Goal: Task Accomplishment & Management: Manage account settings

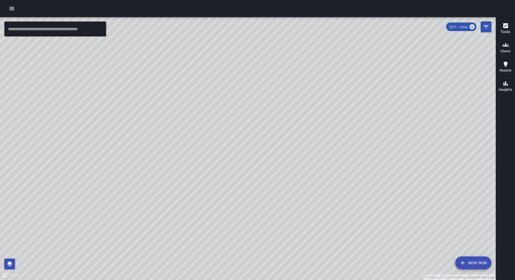
click at [13, 6] on icon "button" at bounding box center [12, 8] width 6 height 6
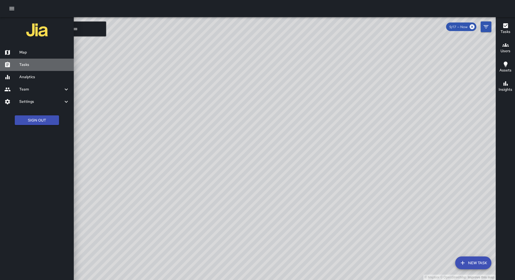
click at [35, 67] on h6 "Tasks" at bounding box center [44, 65] width 50 height 6
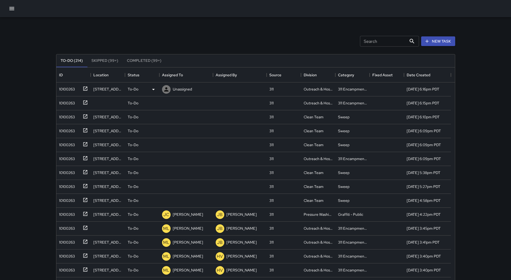
scroll to position [223, 394]
click at [186, 72] on button "Sort" at bounding box center [187, 75] width 8 height 8
click at [69, 95] on div "10100263" at bounding box center [73, 90] width 34 height 14
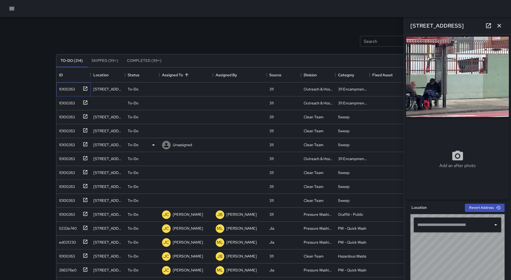
type input "**********"
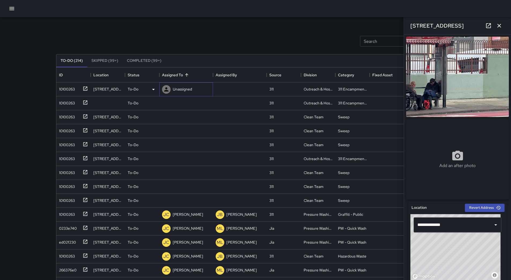
click at [172, 93] on div "Unassigned" at bounding box center [182, 89] width 21 height 8
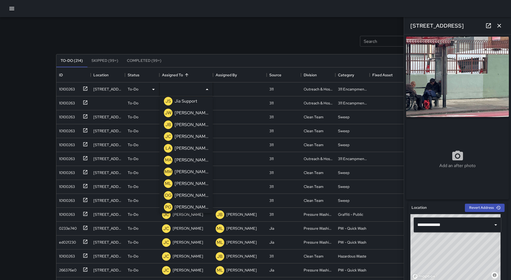
scroll to position [171, 0]
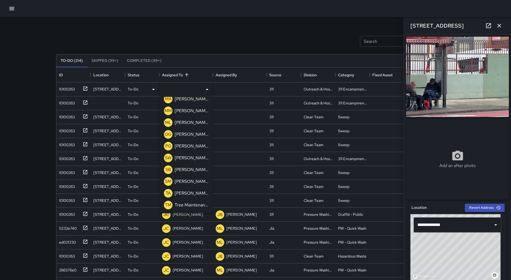
click at [188, 127] on div "ML [PERSON_NAME]" at bounding box center [186, 122] width 47 height 11
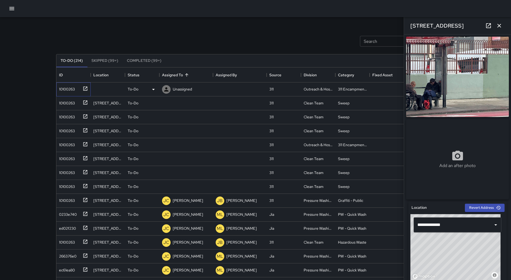
click at [76, 95] on div "10100263" at bounding box center [73, 90] width 34 height 14
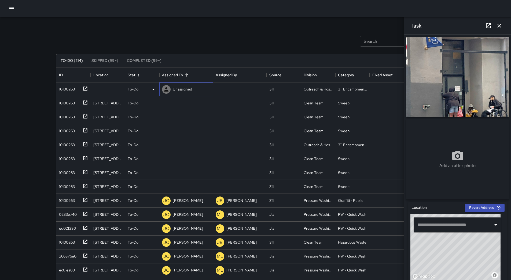
click at [177, 88] on p "Unassigned" at bounding box center [182, 89] width 19 height 5
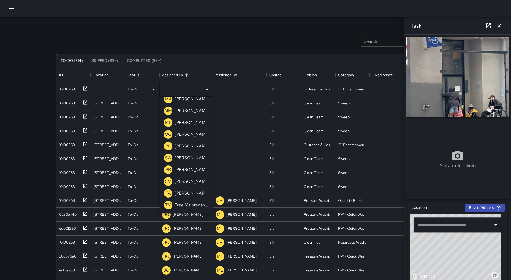
click at [183, 119] on div "[PERSON_NAME]" at bounding box center [191, 122] width 36 height 9
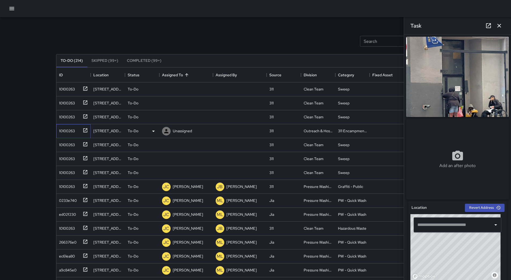
click at [71, 130] on div "10100263" at bounding box center [66, 130] width 18 height 8
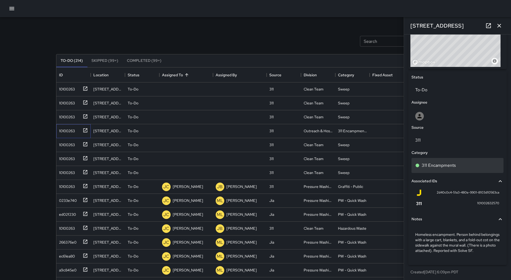
scroll to position [223, 0]
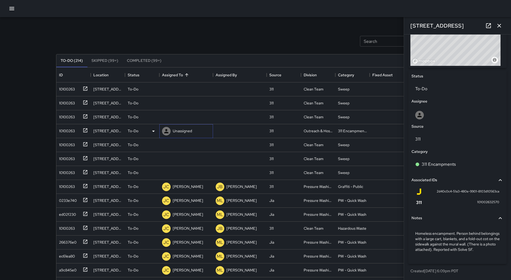
click at [177, 132] on p "Unassigned" at bounding box center [182, 130] width 19 height 5
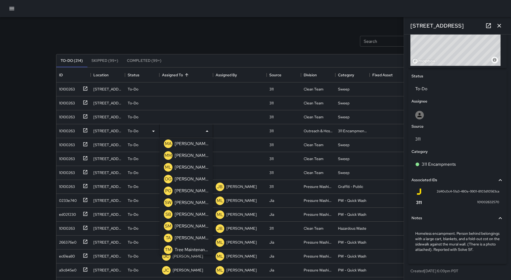
scroll to position [171, 0]
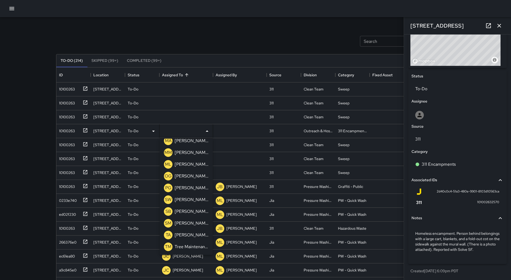
click at [184, 165] on p "[PERSON_NAME]" at bounding box center [191, 164] width 34 height 6
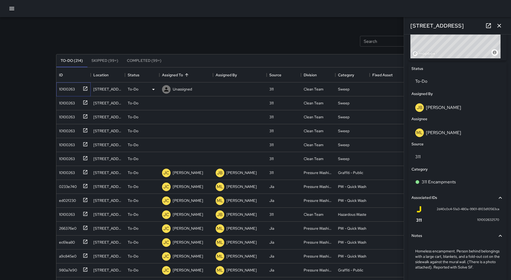
click at [66, 93] on div "10100263" at bounding box center [73, 90] width 34 height 14
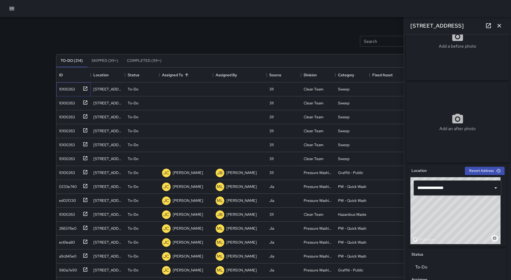
scroll to position [35, 0]
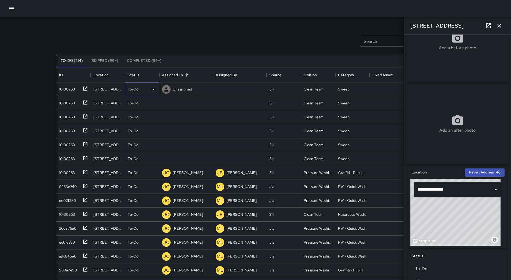
click at [148, 90] on div "To-Do" at bounding box center [142, 89] width 29 height 6
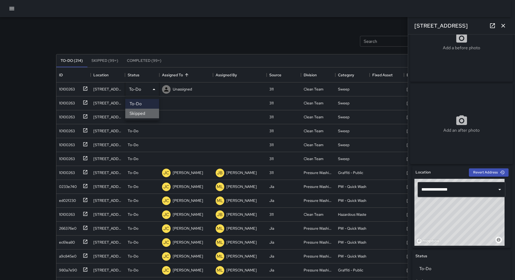
click at [144, 113] on li "Skipped" at bounding box center [142, 114] width 34 height 10
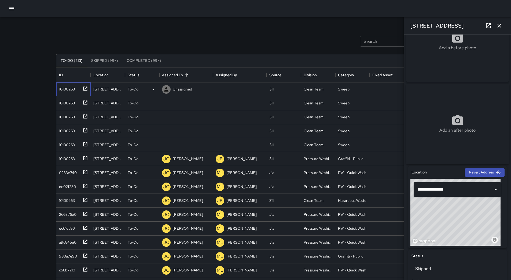
click at [62, 86] on div "10100263" at bounding box center [66, 88] width 18 height 8
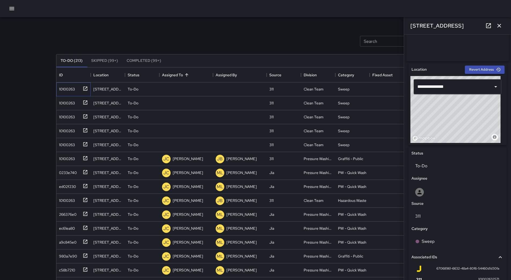
scroll to position [188, 0]
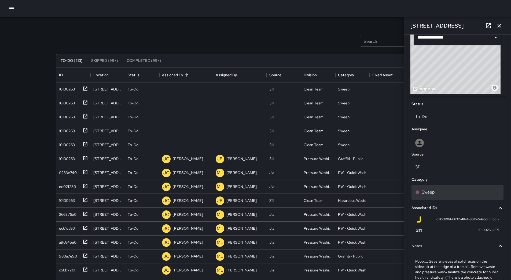
click at [446, 191] on div "Sweep" at bounding box center [457, 192] width 92 height 15
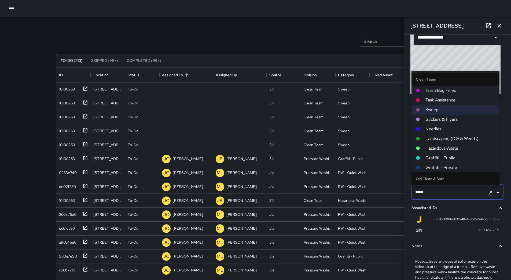
click at [442, 150] on span "Hazardous Waste" at bounding box center [460, 148] width 70 height 6
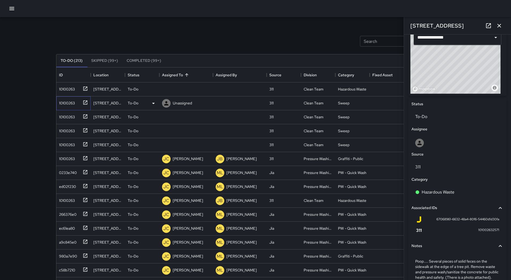
click at [68, 106] on div "10100263" at bounding box center [66, 102] width 18 height 8
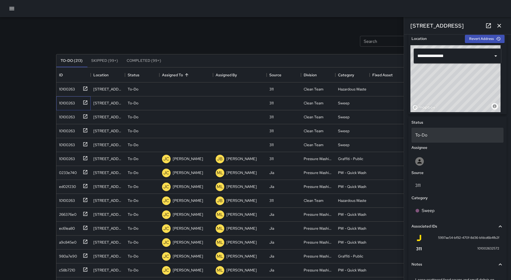
scroll to position [110, 0]
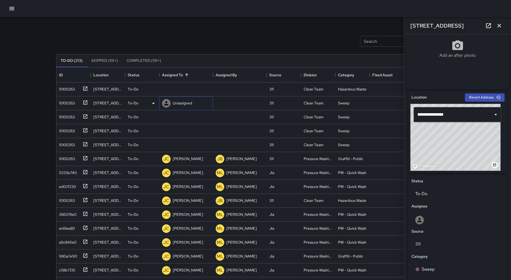
click at [181, 103] on p "Unassigned" at bounding box center [182, 103] width 19 height 5
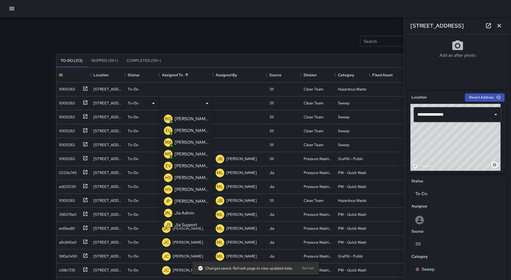
click at [184, 146] on div "[PERSON_NAME]" at bounding box center [191, 142] width 36 height 9
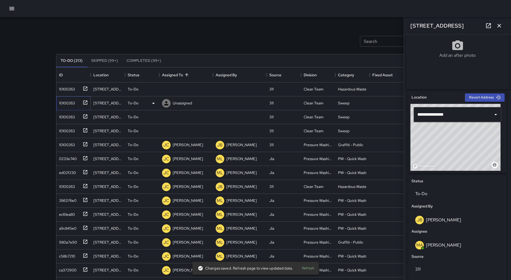
click at [69, 109] on div "10100263" at bounding box center [73, 103] width 34 height 14
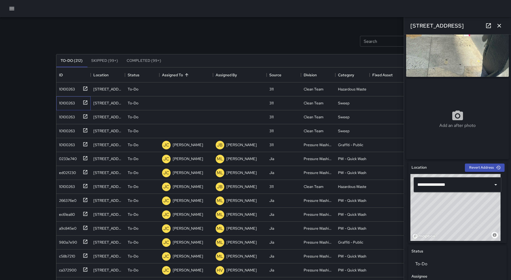
scroll to position [0, 0]
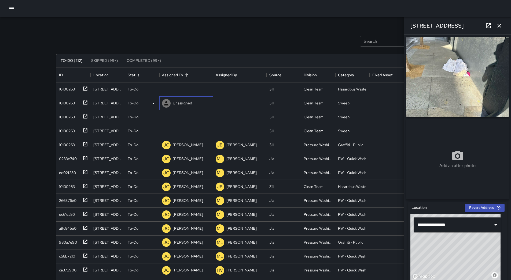
click at [187, 106] on div "Unassigned" at bounding box center [182, 103] width 21 height 8
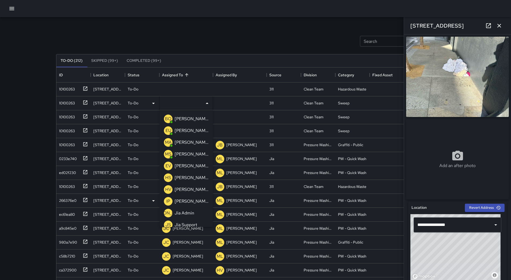
drag, startPoint x: 185, startPoint y: 199, endPoint x: 152, endPoint y: 192, distance: 34.1
click at [185, 199] on p "[PERSON_NAME]" at bounding box center [191, 201] width 34 height 6
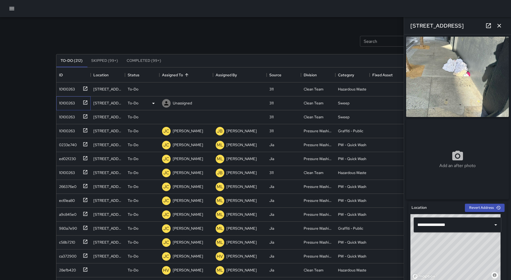
drag, startPoint x: 66, startPoint y: 102, endPoint x: 69, endPoint y: 101, distance: 3.1
click at [66, 101] on div "10100263" at bounding box center [66, 102] width 18 height 8
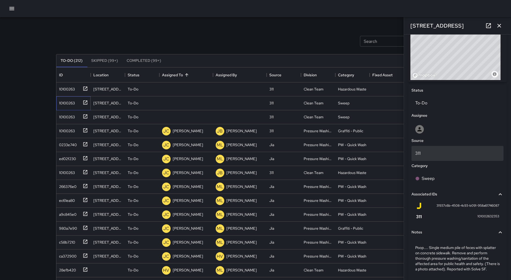
scroll to position [228, 0]
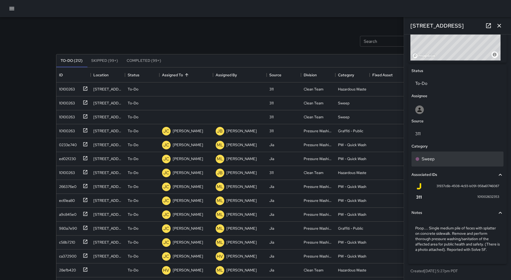
click at [436, 156] on div "Sweep" at bounding box center [457, 159] width 84 height 6
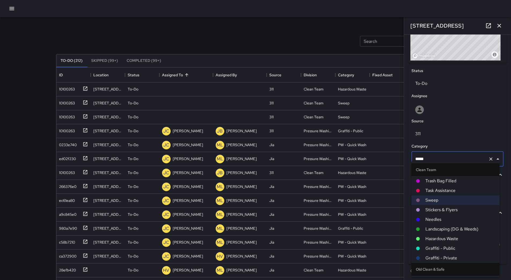
click at [443, 240] on span "Hazardous Waste" at bounding box center [460, 239] width 70 height 6
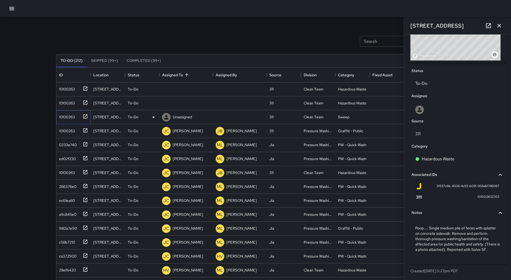
click at [66, 117] on div "10100263" at bounding box center [66, 116] width 18 height 8
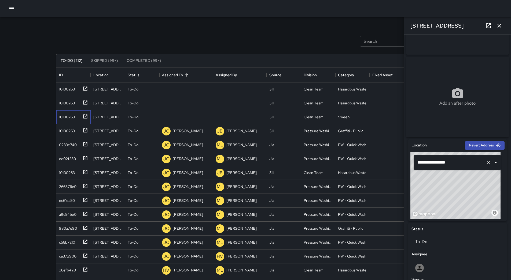
scroll to position [62, 0]
click at [64, 89] on div "10100263" at bounding box center [66, 88] width 18 height 8
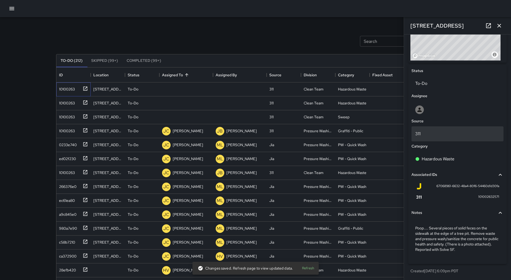
scroll to position [223, 0]
click at [189, 87] on p "Unassigned" at bounding box center [182, 89] width 19 height 5
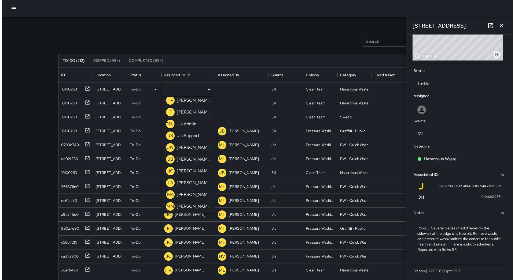
scroll to position [80, 0]
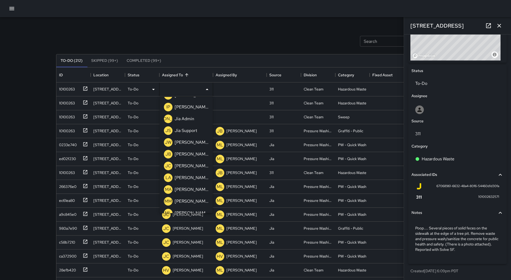
click at [194, 168] on p "[PERSON_NAME]" at bounding box center [191, 166] width 34 height 6
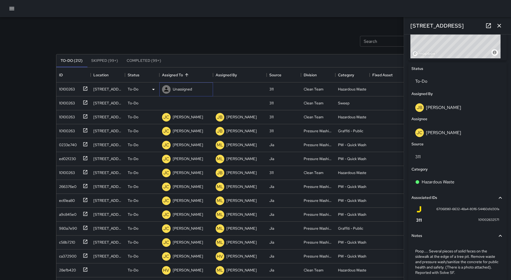
click at [188, 88] on p "Unassigned" at bounding box center [182, 89] width 19 height 5
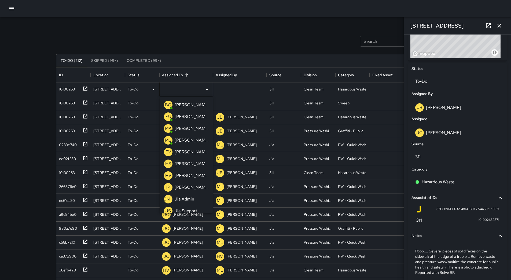
click at [191, 175] on p "[PERSON_NAME]" at bounding box center [191, 176] width 34 height 6
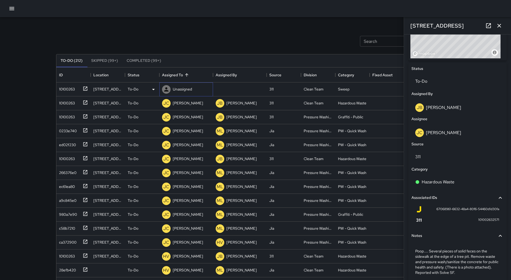
click at [192, 86] on div "Unassigned" at bounding box center [182, 89] width 21 height 8
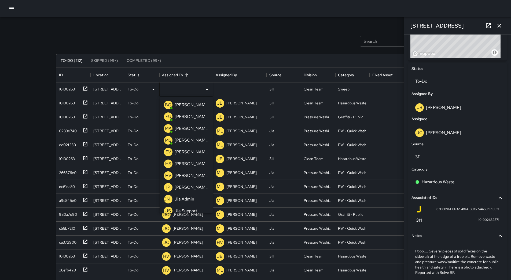
click at [190, 174] on p "[PERSON_NAME]" at bounding box center [191, 176] width 34 height 6
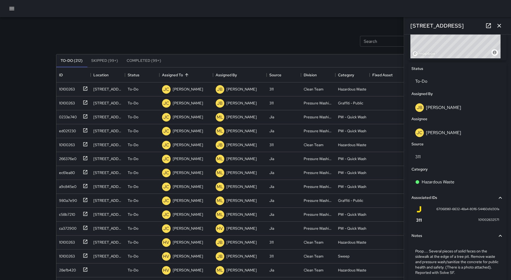
click at [10, 8] on icon "button" at bounding box center [11, 8] width 5 height 3
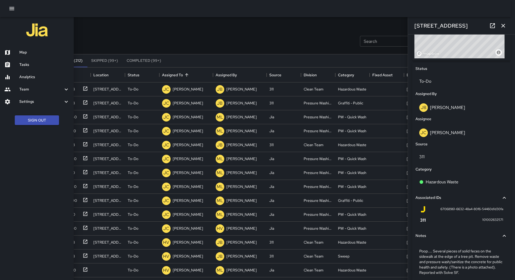
click at [35, 50] on h6 "Map" at bounding box center [44, 53] width 50 height 6
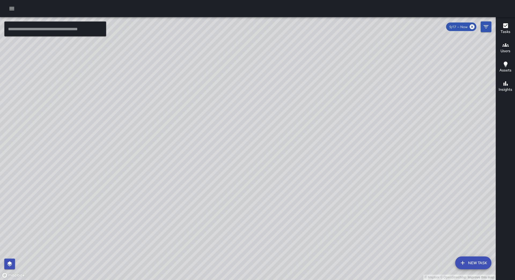
click at [301, 117] on div "© Mapbox © OpenStreetMap Improve this map" at bounding box center [247, 148] width 495 height 263
drag, startPoint x: 301, startPoint y: 117, endPoint x: 304, endPoint y: 122, distance: 5.4
click at [304, 122] on div "© Mapbox © OpenStreetMap Improve this map" at bounding box center [247, 148] width 495 height 263
